Goal: Task Accomplishment & Management: Manage account settings

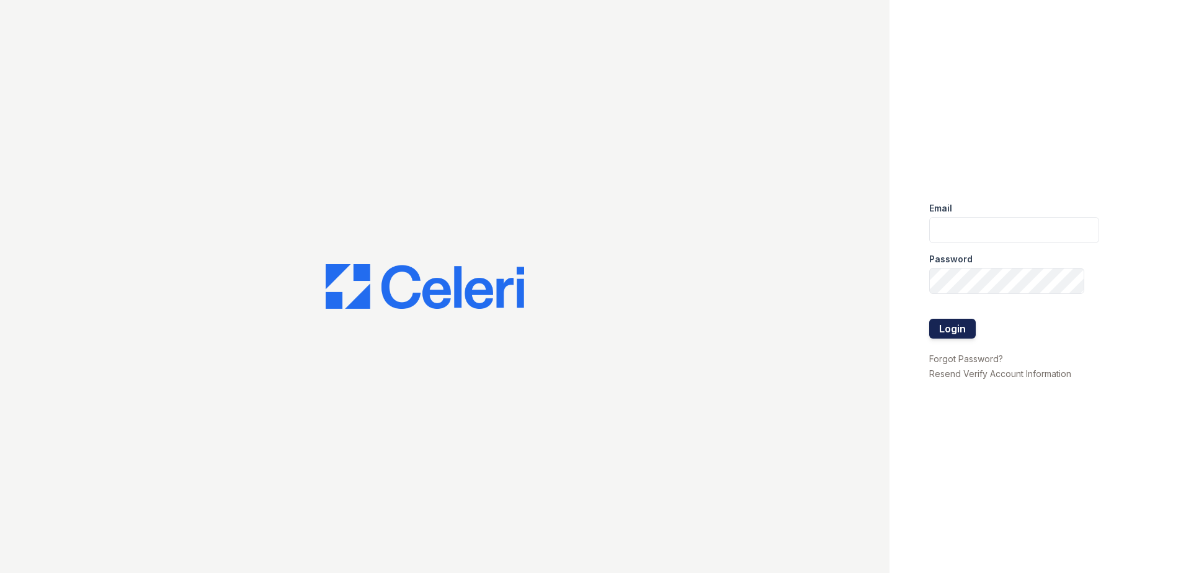
type input "[EMAIL_ADDRESS][DOMAIN_NAME]"
click at [966, 334] on button "Login" at bounding box center [952, 329] width 47 height 20
